Goal: Information Seeking & Learning: Find specific page/section

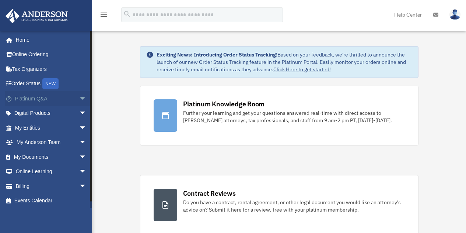
click at [44, 98] on link "Platinum Q&A arrow_drop_down" at bounding box center [51, 98] width 93 height 15
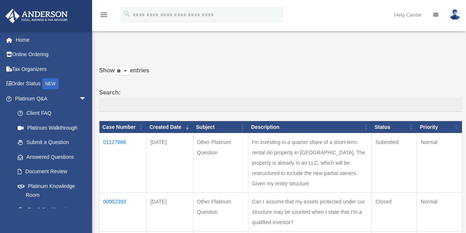
click at [321, 176] on td "I'm investing in a quarter share of a short-term rental ski property in [GEOGRA…" at bounding box center [309, 162] width 123 height 59
click at [266, 159] on td "I'm investing in a quarter share of a short-term rental ski property in [GEOGRA…" at bounding box center [309, 162] width 123 height 59
click at [108, 145] on td "01127666" at bounding box center [123, 162] width 47 height 59
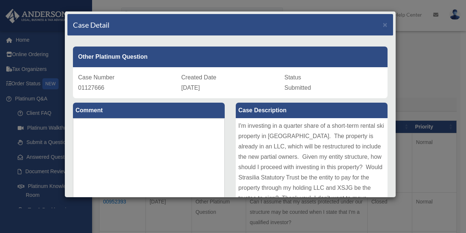
scroll to position [74, 0]
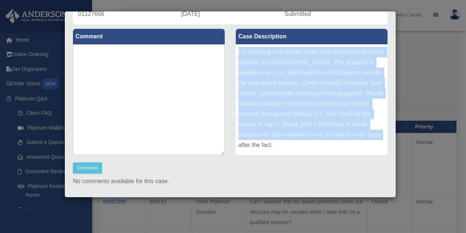
drag, startPoint x: 281, startPoint y: 146, endPoint x: 234, endPoint y: 54, distance: 103.0
click at [236, 54] on div "I'm investing in a quarter share of a short-term rental ski property in UT. The…" at bounding box center [312, 99] width 152 height 111
copy div "I'm investing in a quarter share of a short-term rental ski property in UT. The…"
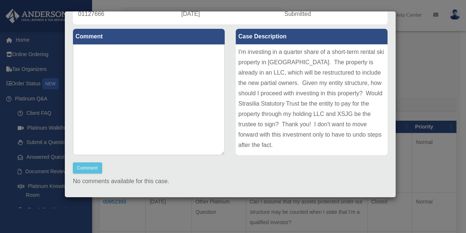
click at [45, 155] on div "Case Detail × Other Platinum Question Case Number 01127666 Created Date Septemb…" at bounding box center [233, 116] width 466 height 233
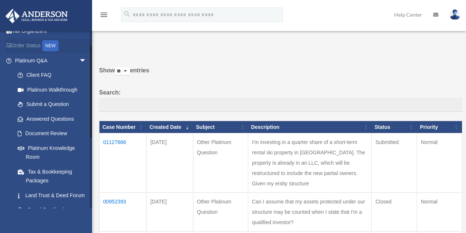
scroll to position [0, 0]
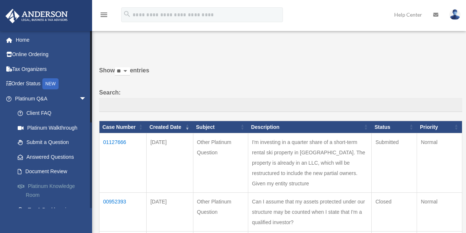
click at [46, 185] on link "Platinum Knowledge Room" at bounding box center [53, 190] width 87 height 24
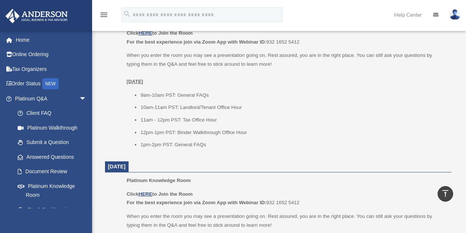
scroll to position [295, 0]
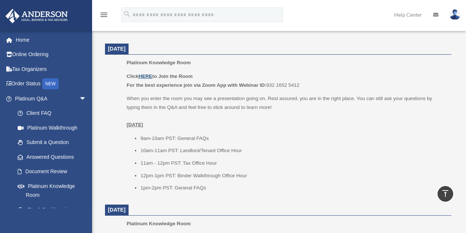
click at [146, 75] on u "HERE" at bounding box center [146, 76] width 14 height 6
